Goal: Find specific page/section: Find specific page/section

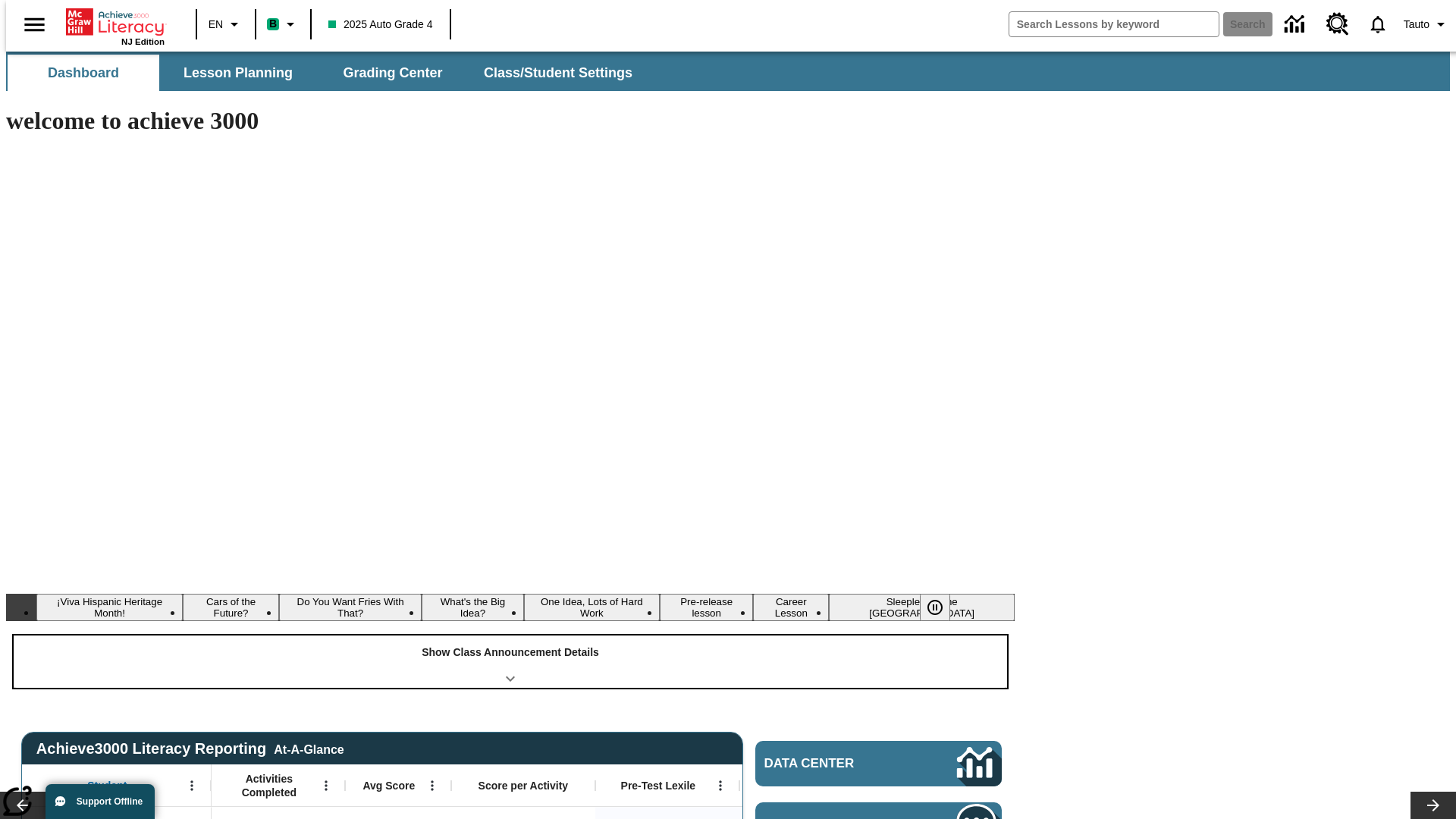
click at [510, 635] on div "Show Class Announcement Details" at bounding box center [510, 661] width 994 height 52
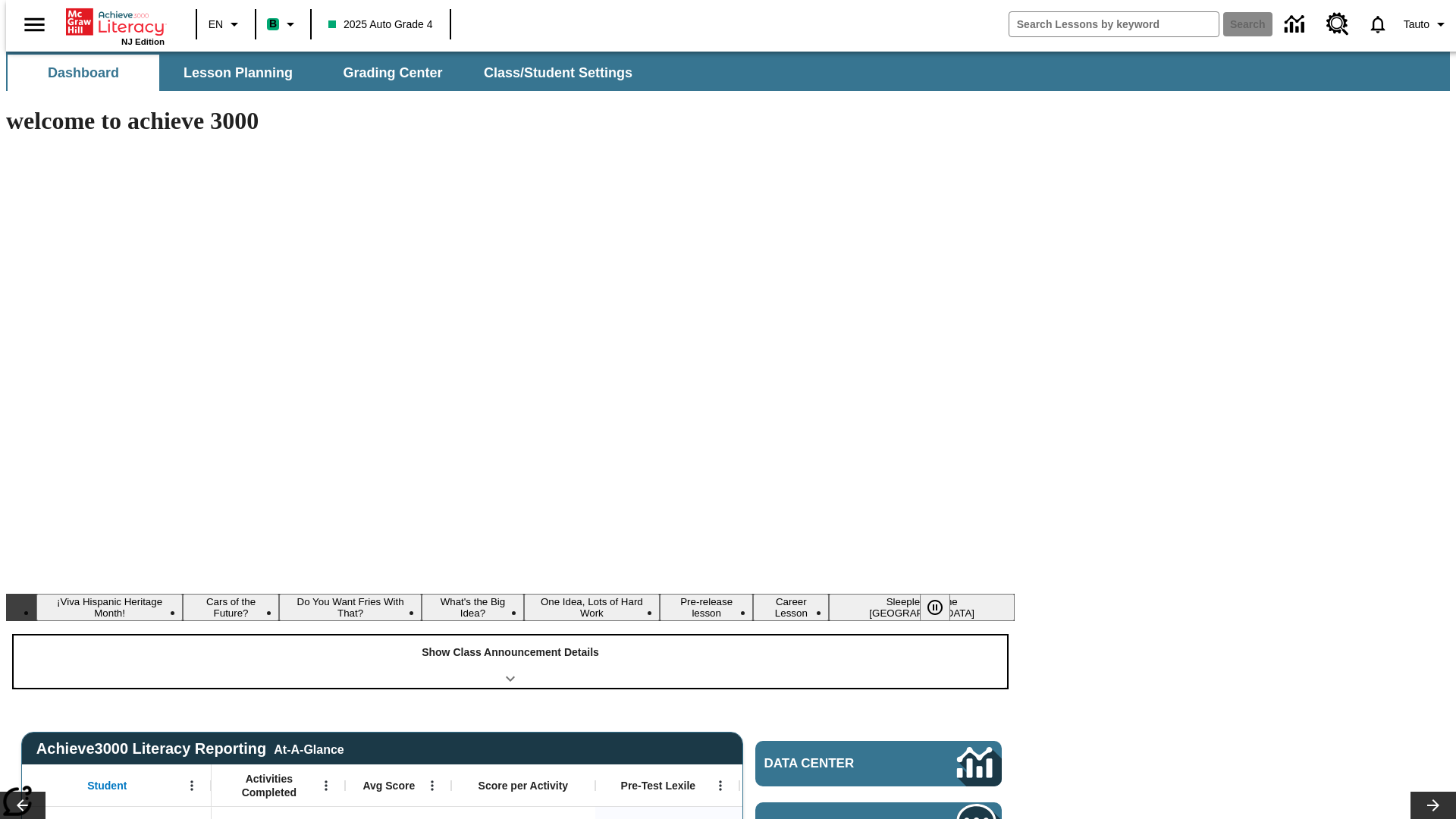
click at [510, 635] on div "Show Class Announcement Details" at bounding box center [510, 661] width 994 height 52
